Goal: Task Accomplishment & Management: Complete application form

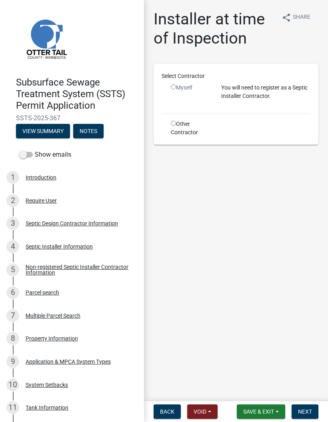
click at [260, 412] on span "Save & Exit" at bounding box center [258, 411] width 31 height 6
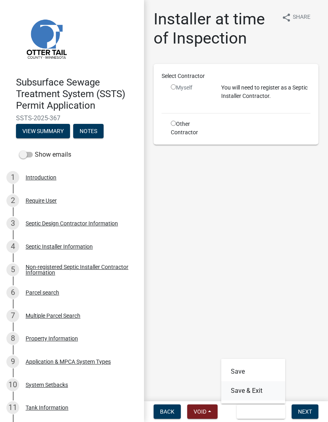
click at [267, 388] on button "Save & Exit" at bounding box center [253, 390] width 64 height 19
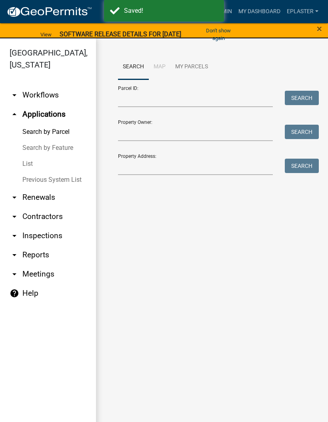
click at [221, 30] on button "Don't show again" at bounding box center [218, 34] width 43 height 21
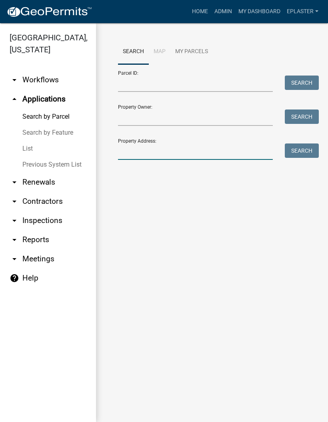
click at [171, 157] on input "Property Address:" at bounding box center [195, 151] width 155 height 16
type input "41817"
click at [299, 156] on button "Search" at bounding box center [302, 150] width 34 height 14
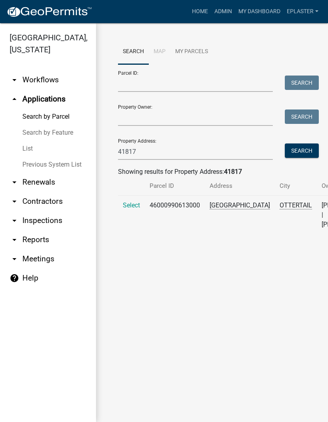
click at [128, 209] on span "Select" at bounding box center [131, 205] width 17 height 8
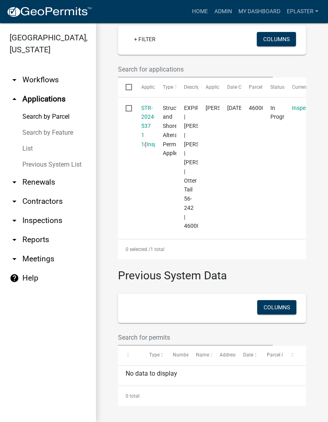
scroll to position [295, 0]
click at [122, 98] on datatable-body-cell at bounding box center [125, 167] width 15 height 139
click at [144, 105] on link "STR-2024-537 1 1" at bounding box center [148, 126] width 14 height 43
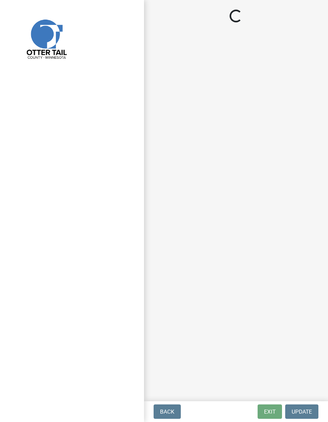
select select "710d5f49-2663-4e73-9718-d0c4e189f5ed"
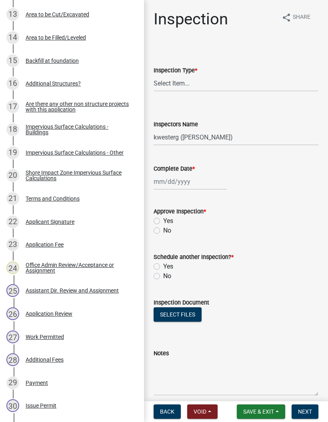
scroll to position [486, 0]
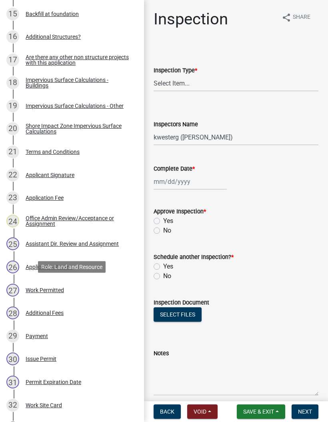
click at [101, 287] on div "27 Work Permitted" at bounding box center [68, 290] width 125 height 13
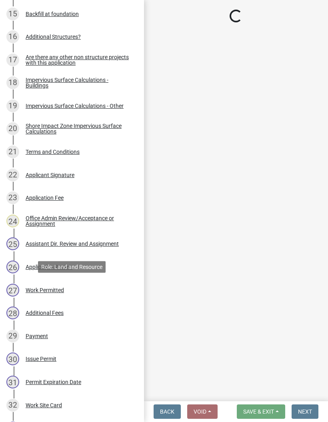
select select "190fd4c8-42ef-492b-a4a0-a0213555944c"
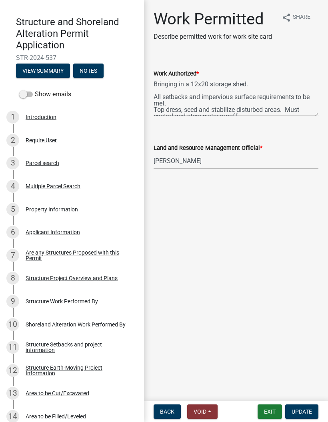
scroll to position [32, 0]
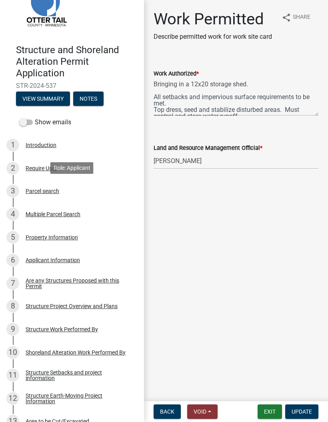
click at [91, 187] on div "3 Parcel search" at bounding box center [68, 191] width 125 height 13
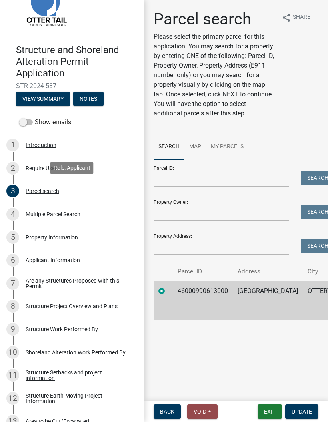
click at [267, 418] on button "Exit" at bounding box center [269, 411] width 24 height 14
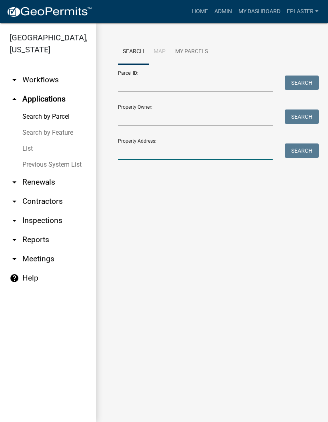
click at [137, 152] on input "Property Address:" at bounding box center [195, 151] width 155 height 16
type input "33274"
click at [312, 152] on button "Search" at bounding box center [302, 150] width 34 height 14
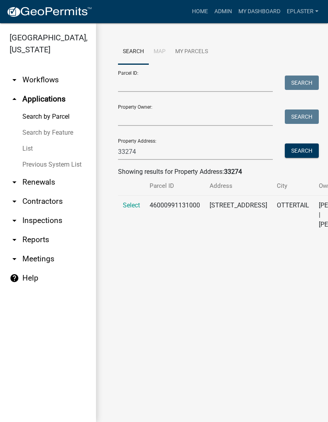
click at [126, 209] on span "Select" at bounding box center [131, 205] width 17 height 8
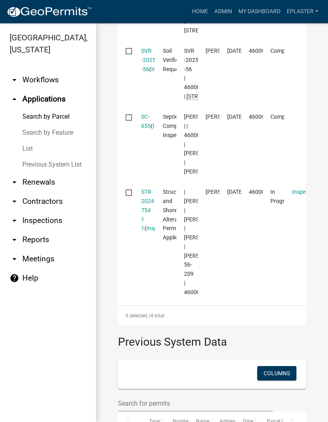
scroll to position [425, 0]
click at [150, 231] on link "STR-2024-754 1 1" at bounding box center [148, 209] width 14 height 43
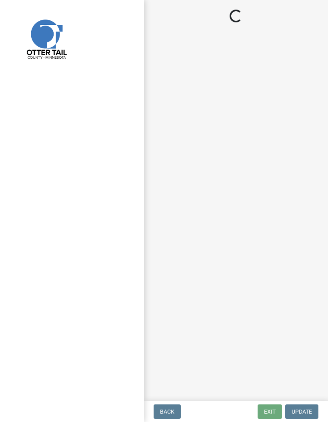
select select "710d5f49-2663-4e73-9718-d0c4e189f5ed"
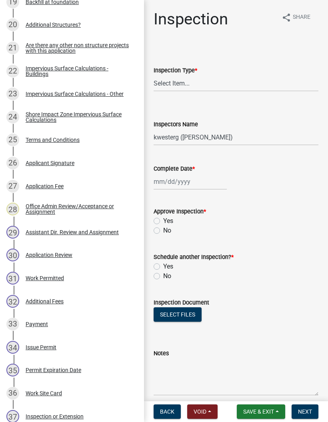
scroll to position [632, 0]
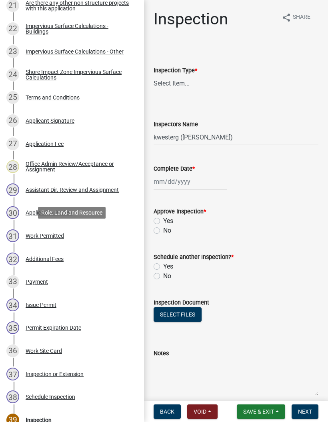
click at [97, 230] on div "31 Work Permitted" at bounding box center [68, 235] width 125 height 13
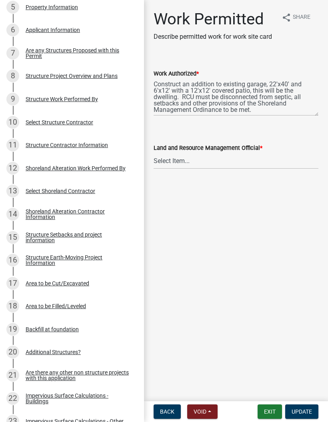
scroll to position [262, 0]
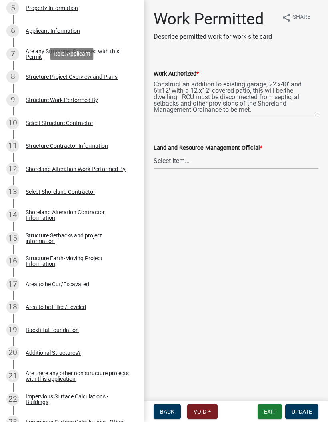
click at [123, 70] on div "8 Structure Project Overview and Plans" at bounding box center [68, 76] width 125 height 13
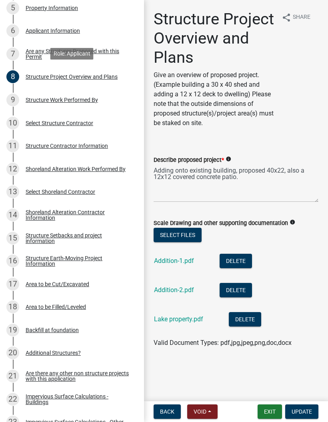
click at [178, 263] on link "Addition-1.pdf" at bounding box center [174, 261] width 40 height 8
click at [185, 291] on link "Addition-2.pdf" at bounding box center [174, 290] width 40 height 8
click at [192, 328] on div "Lake property.pdf" at bounding box center [185, 320] width 62 height 16
click at [201, 321] on link "Lake property.pdf" at bounding box center [178, 319] width 49 height 8
click at [270, 412] on button "Exit" at bounding box center [269, 411] width 24 height 14
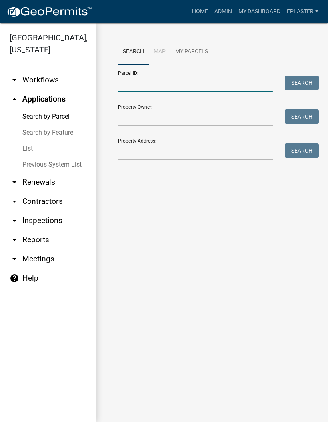
click at [163, 78] on input "Parcel ID:" at bounding box center [195, 84] width 155 height 16
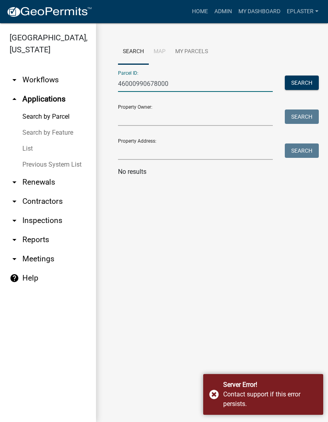
type input "46000990678000"
click at [303, 86] on button "Search" at bounding box center [302, 83] width 34 height 14
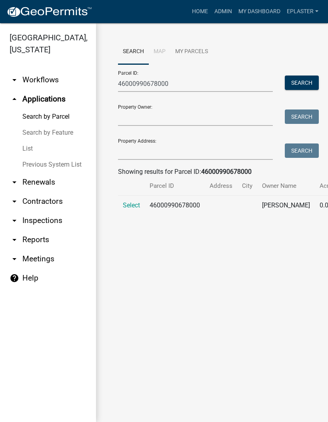
click at [131, 205] on span "Select" at bounding box center [131, 205] width 17 height 8
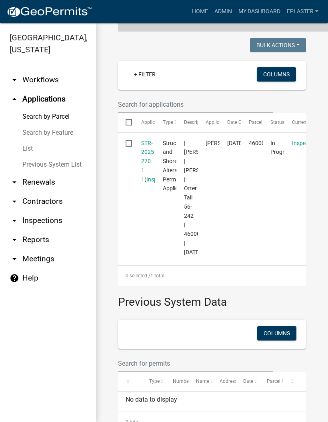
scroll to position [189, 0]
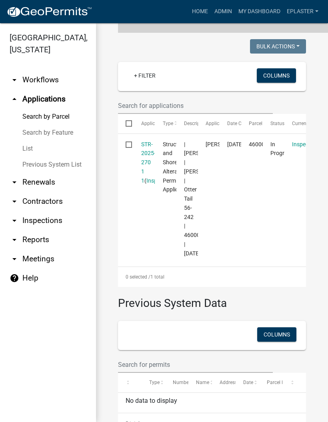
click at [143, 152] on link "STR-2025-270 1 1" at bounding box center [148, 162] width 14 height 43
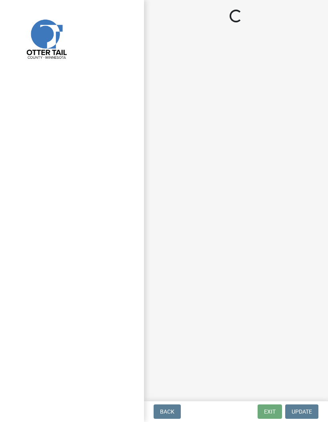
select select "710d5f49-2663-4e73-9718-d0c4e189f5ed"
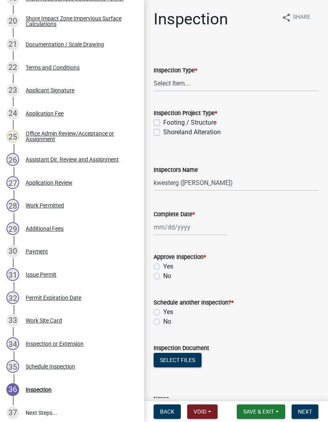
scroll to position [594, 0]
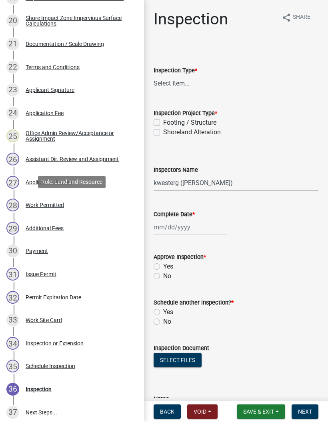
click at [42, 204] on div "Work Permitted" at bounding box center [45, 205] width 38 height 6
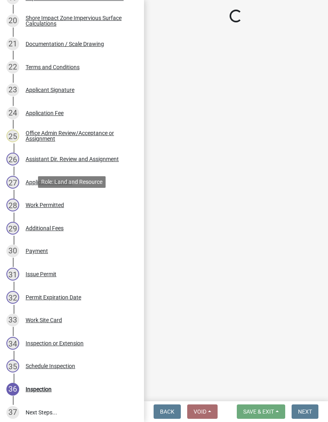
select select "f66be788-4dd6-459d-a9ec-6d83f4dfb709"
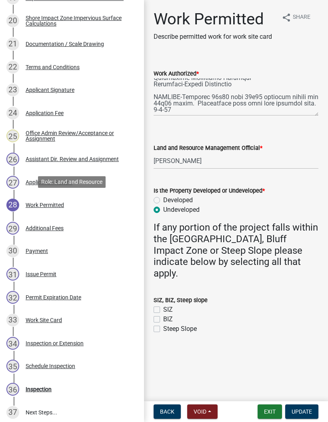
scroll to position [147, 0]
click at [267, 408] on button "Exit" at bounding box center [269, 411] width 24 height 14
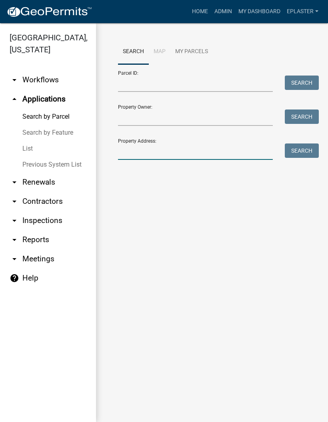
click at [173, 147] on input "Property Address:" at bounding box center [195, 151] width 155 height 16
type input "39106"
click at [308, 151] on button "Search" at bounding box center [302, 150] width 34 height 14
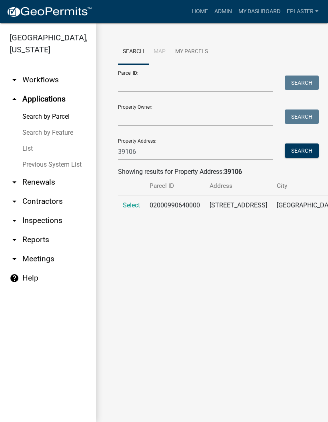
click at [131, 206] on span "Select" at bounding box center [131, 205] width 17 height 8
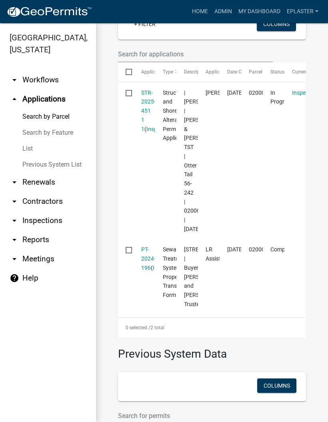
scroll to position [293, 0]
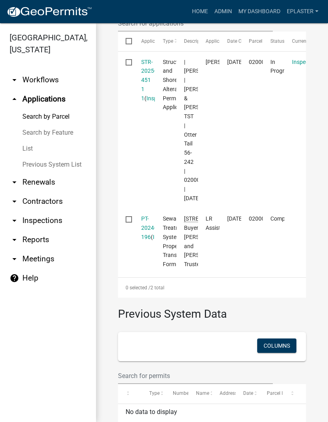
click at [141, 73] on link "STR-2025-451 1 1" at bounding box center [148, 80] width 14 height 43
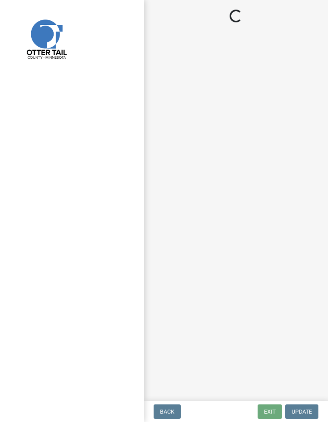
select select "710d5f49-2663-4e73-9718-d0c4e189f5ed"
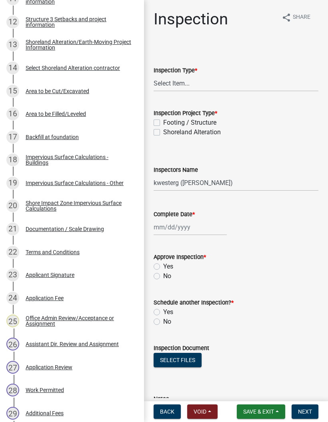
scroll to position [411, 0]
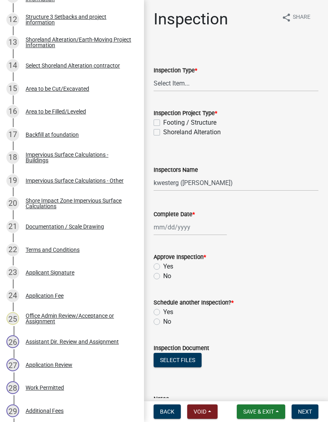
click at [82, 388] on div "28 Work Permitted" at bounding box center [68, 387] width 125 height 13
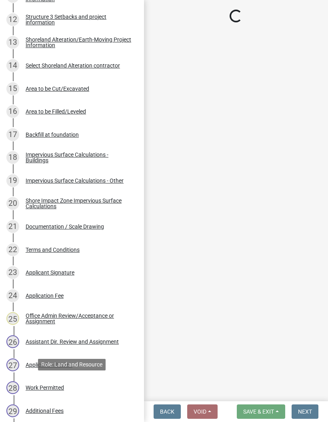
select select "b4c12476-3918-4c31-b34d-126d47b866fd"
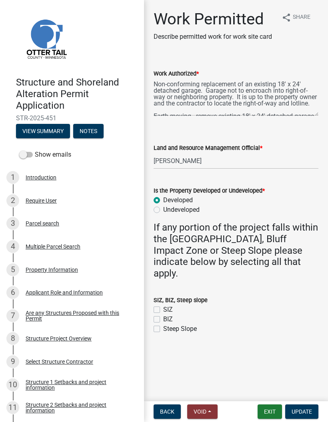
scroll to position [0, 0]
click at [274, 410] on button "Exit" at bounding box center [269, 411] width 24 height 14
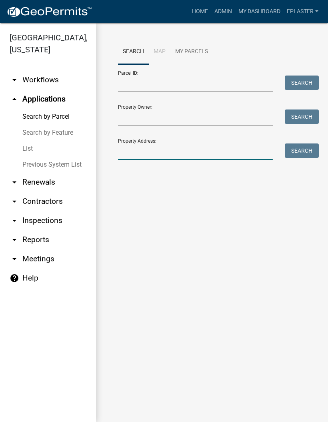
click at [173, 159] on input "Property Address:" at bounding box center [195, 151] width 155 height 16
type input "28396"
click at [311, 147] on button "Search" at bounding box center [302, 150] width 34 height 14
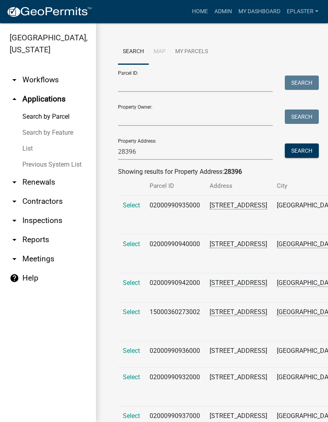
click at [135, 207] on span "Select" at bounding box center [131, 205] width 17 height 8
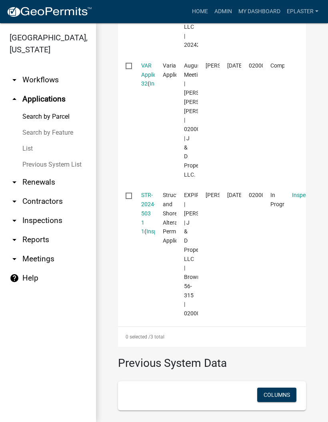
scroll to position [539, 0]
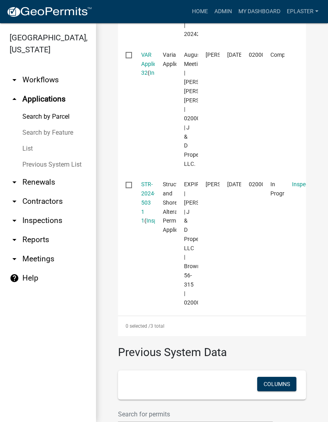
click at [145, 224] on link "STR-2024-503 1 1" at bounding box center [148, 202] width 14 height 43
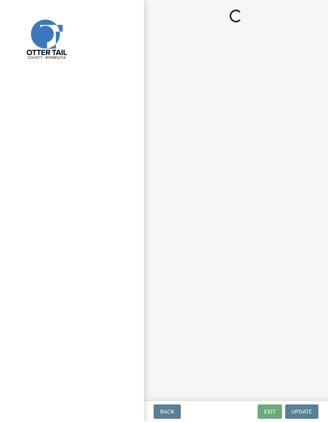
select select "710d5f49-2663-4e73-9718-d0c4e189f5ed"
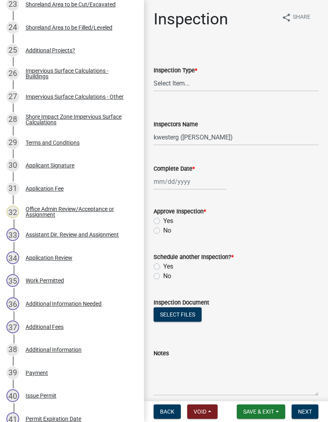
scroll to position [698, 0]
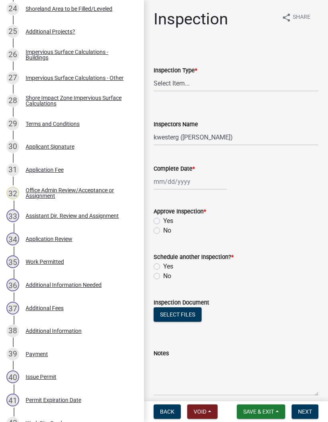
click at [84, 261] on div "35 Work Permitted" at bounding box center [68, 261] width 125 height 13
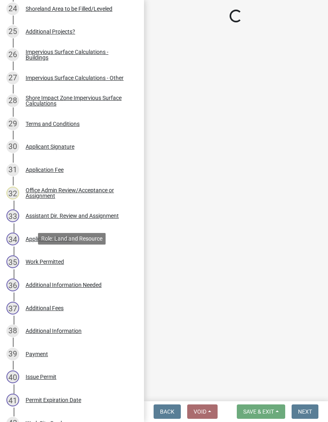
select select "4ffc802c-a91c-4807-8d38-a10afb9862f8"
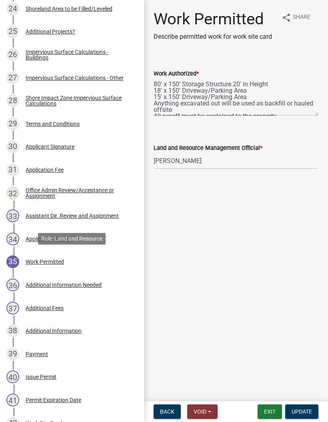
scroll to position [0, 0]
click at [273, 411] on button "Exit" at bounding box center [269, 411] width 24 height 14
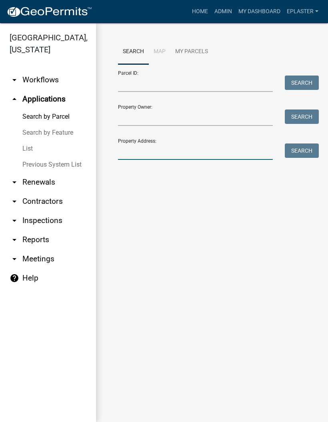
click at [169, 155] on input "Property Address:" at bounding box center [195, 151] width 155 height 16
click at [170, 81] on input "Parcel ID:" at bounding box center [195, 84] width 155 height 16
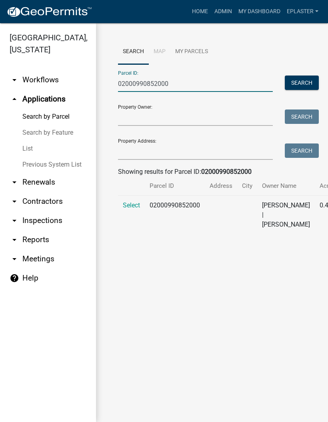
type input "02000990852000"
click at [128, 209] on span "Select" at bounding box center [131, 205] width 17 height 8
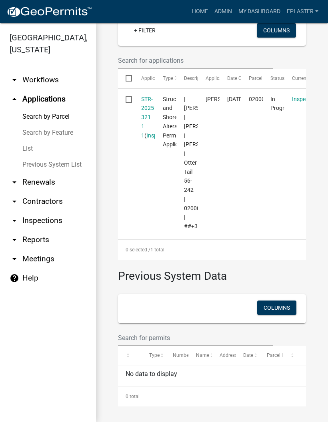
scroll to position [274, 0]
click at [146, 98] on link "STR-2025-321 1 1" at bounding box center [148, 117] width 14 height 43
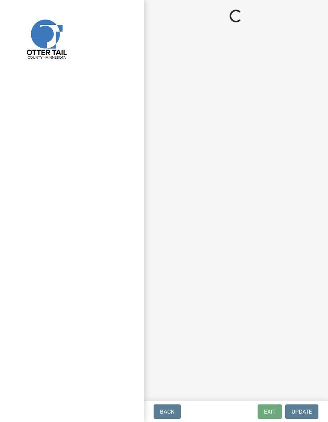
select select "710d5f49-2663-4e73-9718-d0c4e189f5ed"
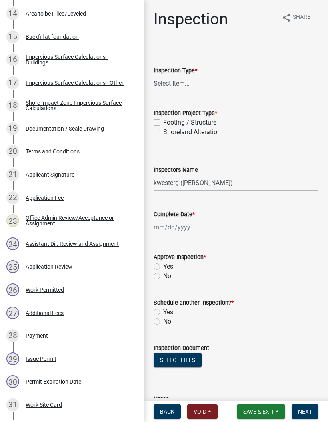
scroll to position [507, 0]
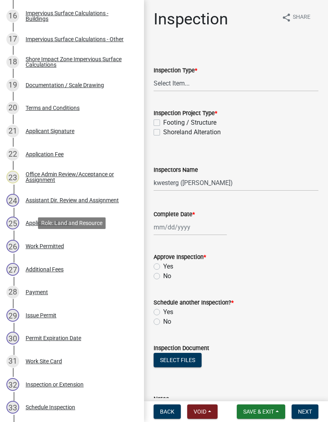
click at [97, 243] on div "26 Work Permitted" at bounding box center [68, 246] width 125 height 13
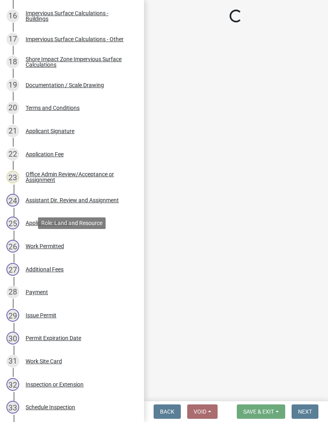
select select "67745ee8-7159-4960-80f9-a638286b467c"
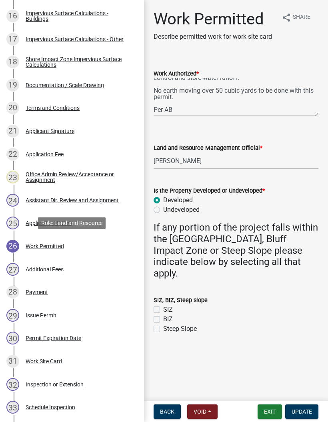
scroll to position [38, 0]
click at [277, 408] on button "Exit" at bounding box center [269, 411] width 24 height 14
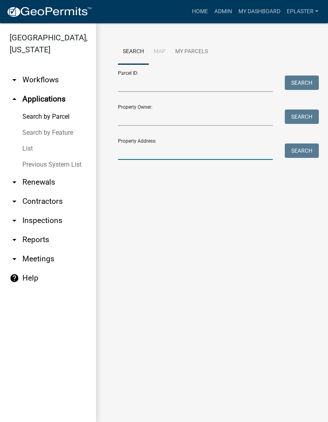
click at [161, 154] on input "Property Address:" at bounding box center [195, 151] width 155 height 16
type input "33274"
click at [301, 144] on button "Search" at bounding box center [302, 150] width 34 height 14
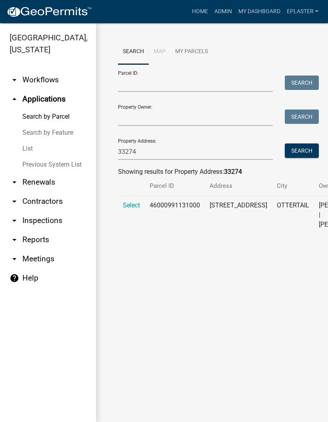
click at [129, 209] on span "Select" at bounding box center [131, 205] width 17 height 8
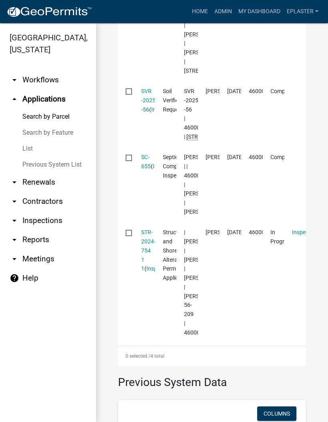
scroll to position [433, 0]
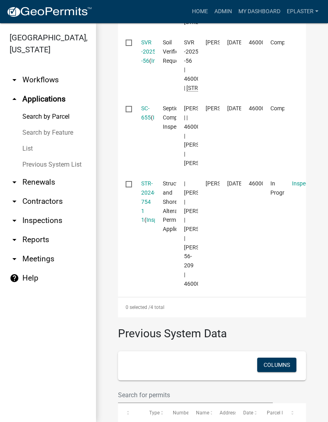
click at [149, 223] on link "STR-2024-754 1 1" at bounding box center [148, 201] width 14 height 43
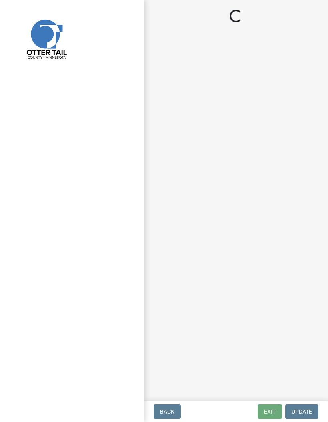
select select "710d5f49-2663-4e73-9718-d0c4e189f5ed"
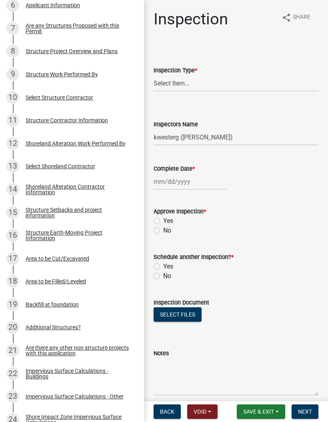
scroll to position [297, 0]
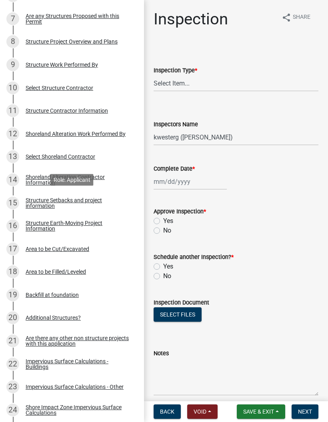
click at [102, 200] on div "Structure Setbacks and project information" at bounding box center [78, 202] width 105 height 11
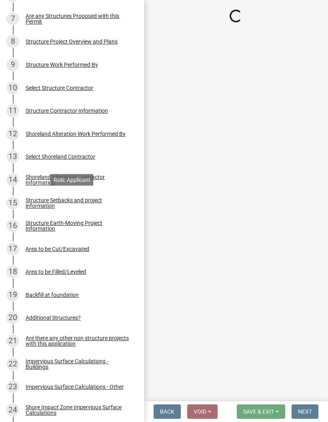
select select "18b28a59-dd74-4ec4-a1bc-0b6ca908341f"
select select "c185e313-3403-4239-bd61-bb563c58a77a"
select select "e560a688-e561-477d-b756-2b3ad714d8bd"
select select "b13ed3f6-1f73-490c-b6b9-92dfa0212ca3"
select select "e80e3e2c-e9d0-4b64-95b5-c0b12854bba2"
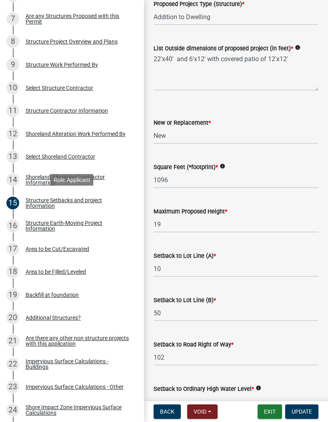
scroll to position [297, 0]
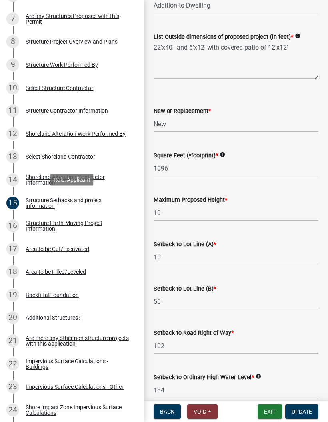
click at [273, 409] on button "Exit" at bounding box center [269, 411] width 24 height 14
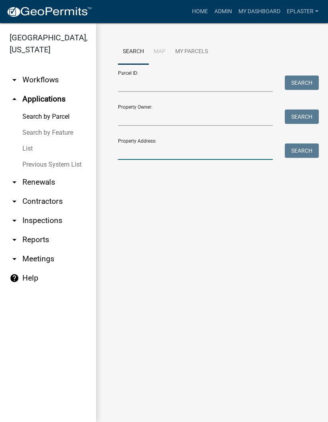
click at [197, 151] on input "Property Address:" at bounding box center [195, 151] width 155 height 16
type input "41817"
click at [306, 153] on button "Search" at bounding box center [302, 150] width 34 height 14
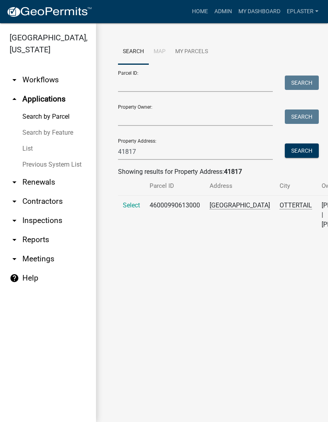
click at [137, 209] on span "Select" at bounding box center [131, 205] width 17 height 8
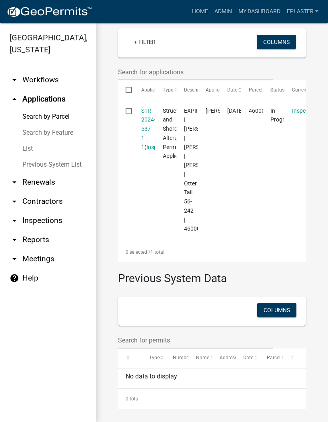
scroll to position [261, 0]
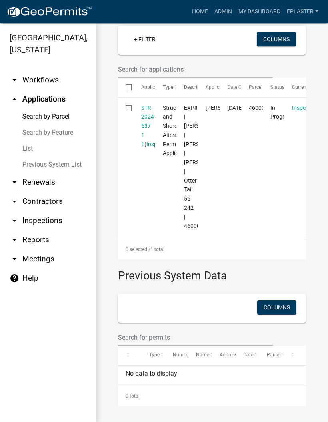
click at [141, 112] on link "STR-2024-537 1 1" at bounding box center [148, 126] width 14 height 43
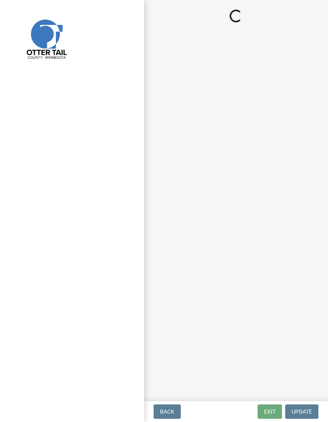
select select "710d5f49-2663-4e73-9718-d0c4e189f5ed"
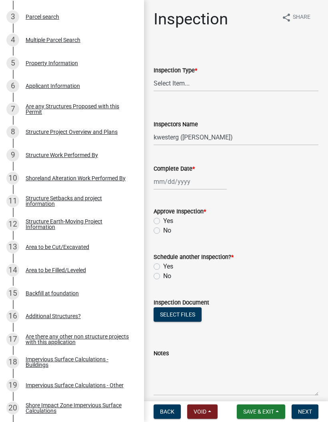
scroll to position [211, 0]
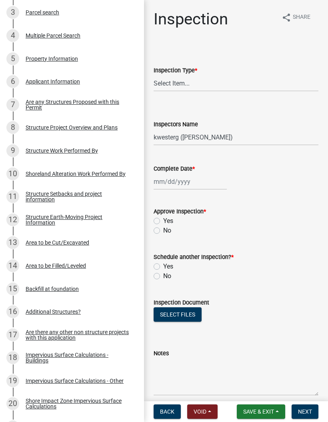
click at [114, 126] on div "Structure Project Overview and Plans" at bounding box center [72, 128] width 92 height 6
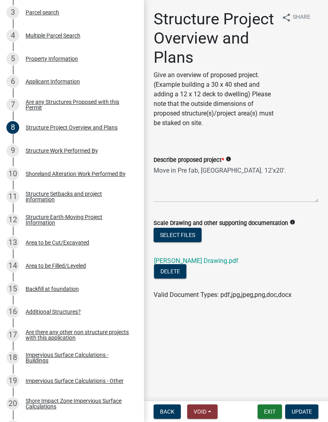
click at [201, 263] on link "[PERSON_NAME] Drawing.pdf" at bounding box center [196, 261] width 84 height 8
click at [110, 195] on div "Structure Setbacks and project information" at bounding box center [78, 196] width 105 height 11
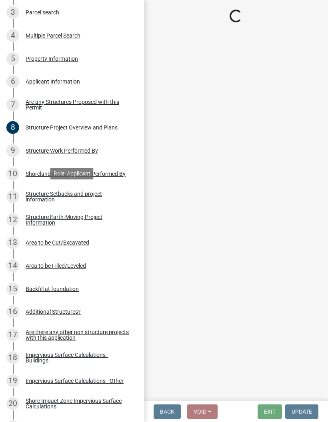
select select "25a02ecf-16f8-4dec-ac47-822d39ad9576"
select select "c185e313-3403-4239-bd61-bb563c58a77a"
select select "bb8806a8-36bb-4f40-a458-41a17cad55ac"
select select "e80e3e2c-e9d0-4b64-95b5-c0b12854bba2"
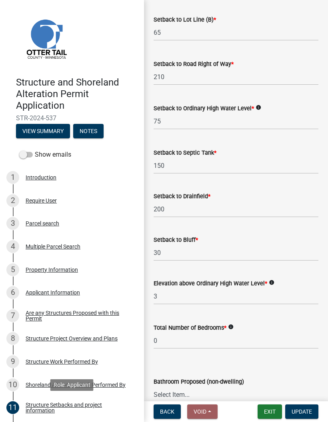
scroll to position [0, 0]
click at [98, 125] on button "Notes" at bounding box center [88, 131] width 30 height 14
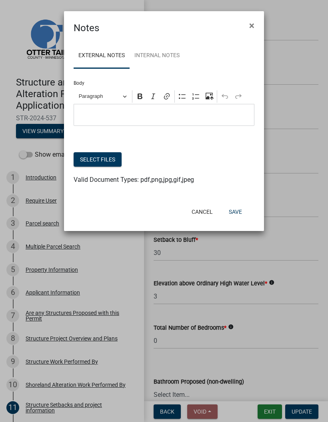
click at [207, 215] on button "Cancel" at bounding box center [202, 212] width 34 height 14
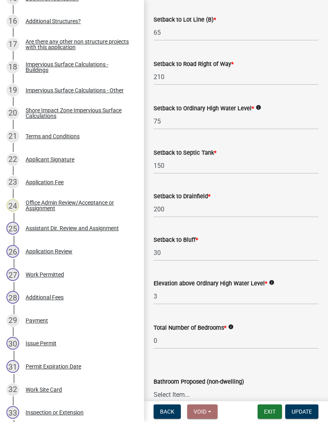
scroll to position [502, 0]
click at [102, 281] on link "27 Work Permitted" at bounding box center [72, 274] width 144 height 23
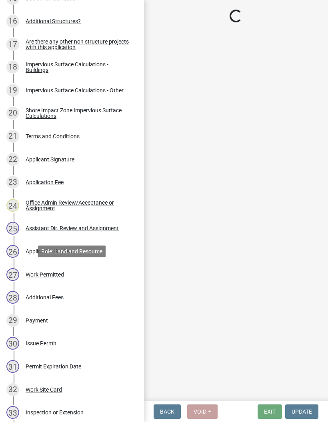
scroll to position [0, 0]
select select "190fd4c8-42ef-492b-a4a0-a0213555944c"
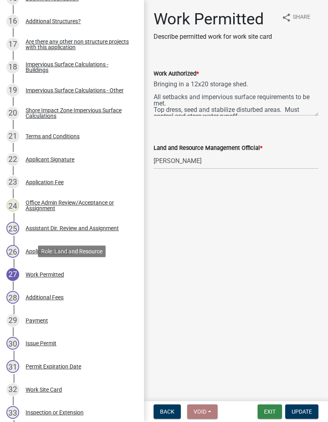
click at [270, 409] on button "Exit" at bounding box center [269, 411] width 24 height 14
